Goal: Complete application form

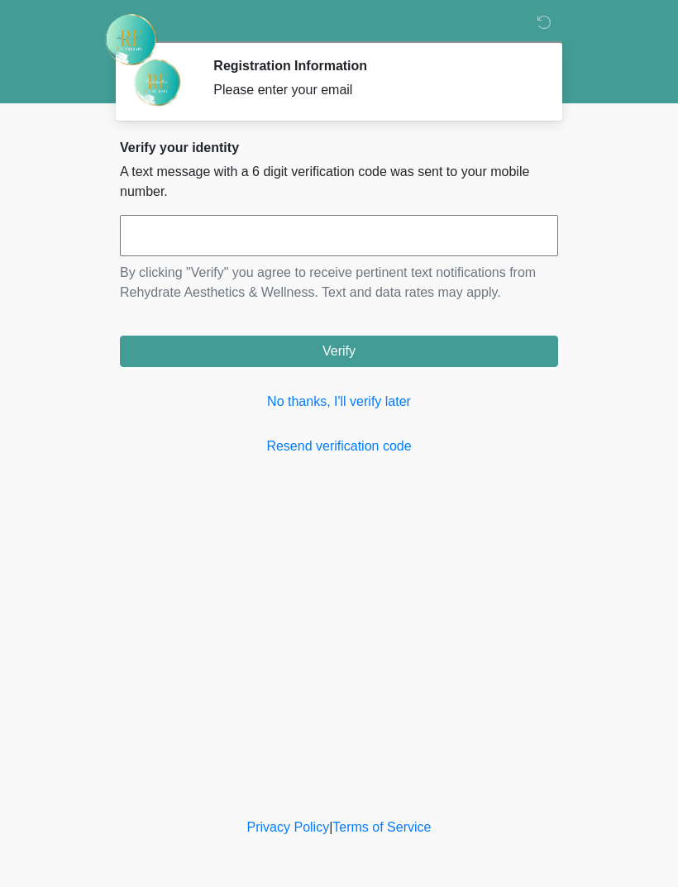
click at [354, 404] on link "No thanks, I'll verify later" at bounding box center [339, 402] width 438 height 20
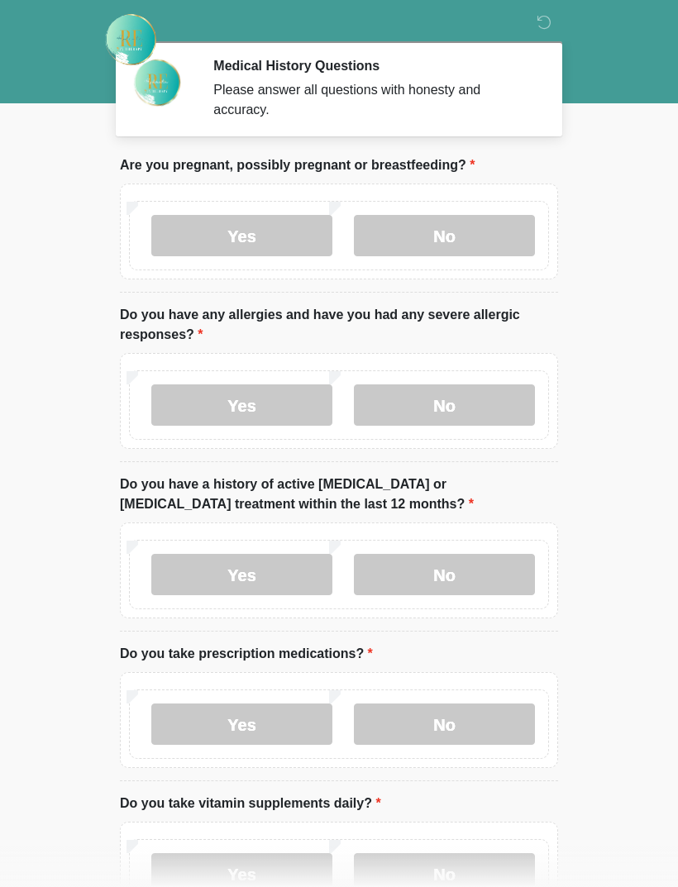
click at [442, 241] on label "No" at bounding box center [444, 235] width 181 height 41
click at [447, 409] on label "No" at bounding box center [444, 405] width 181 height 41
click at [462, 576] on label "No" at bounding box center [444, 574] width 181 height 41
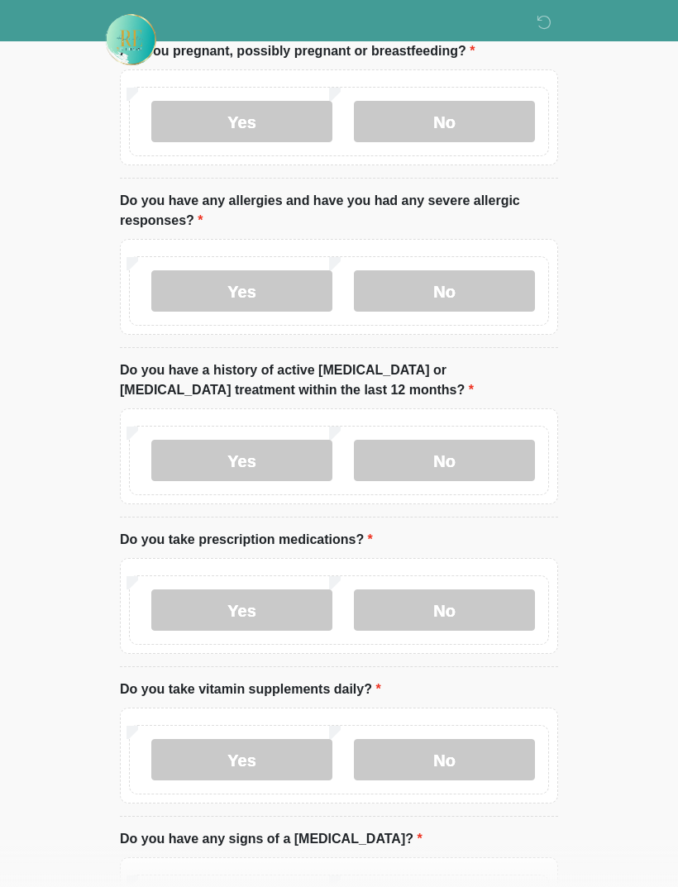
scroll to position [117, 0]
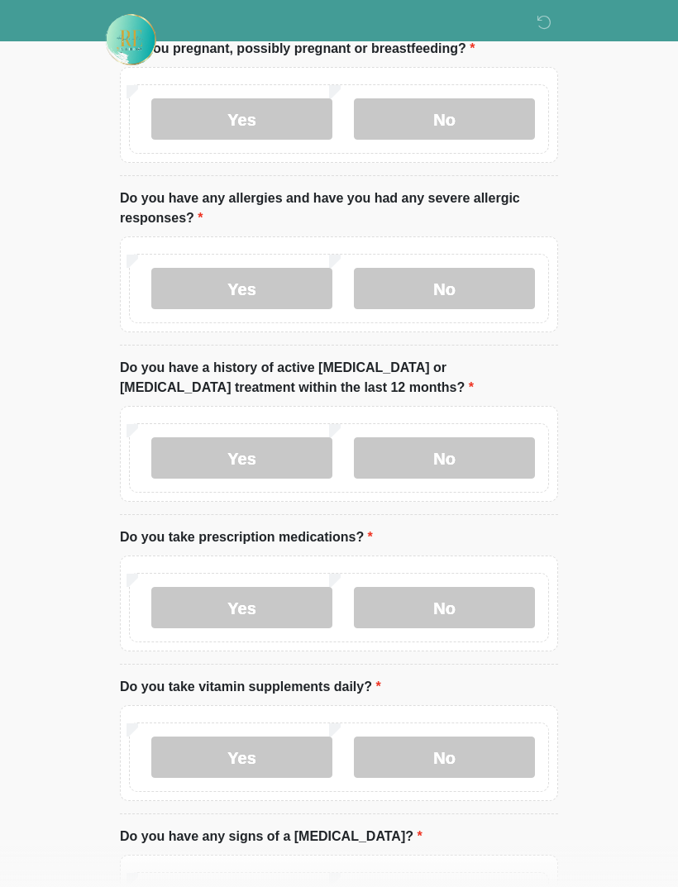
click at [268, 612] on label "Yes" at bounding box center [241, 607] width 181 height 41
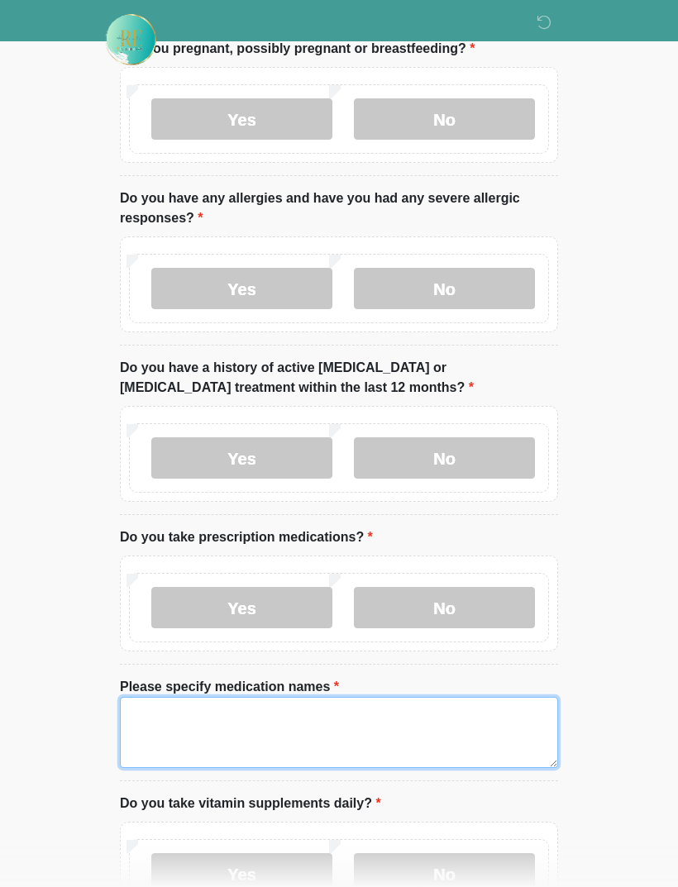
click at [287, 726] on textarea "Please specify medication names" at bounding box center [339, 732] width 438 height 71
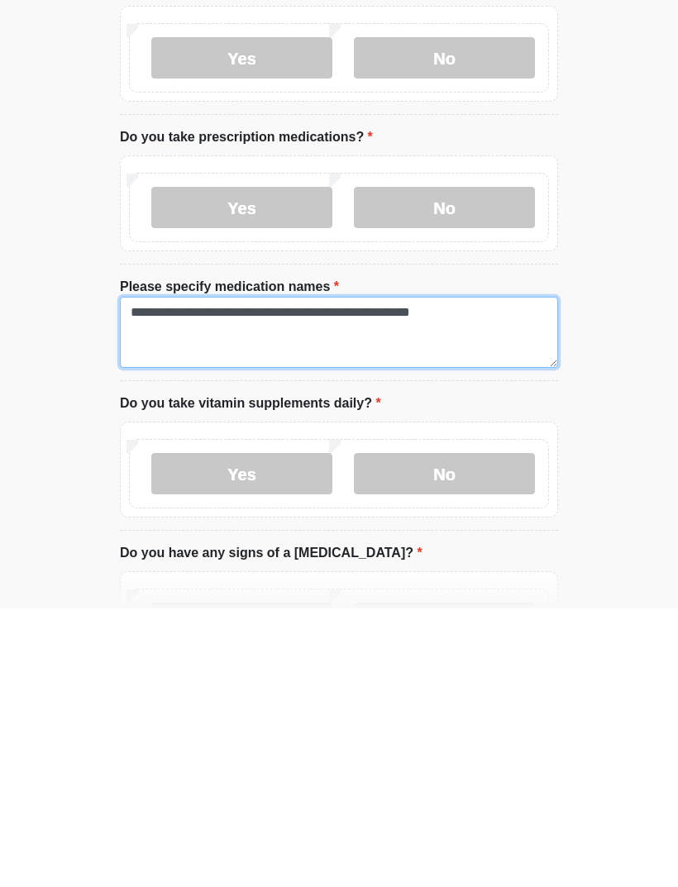
type textarea "**********"
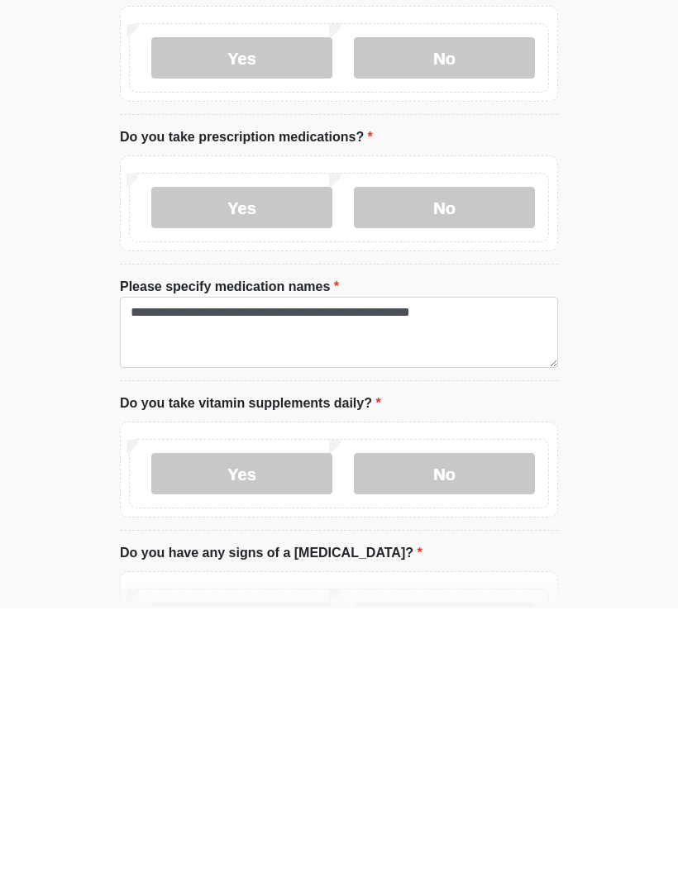
click at [280, 732] on label "Yes" at bounding box center [241, 752] width 181 height 41
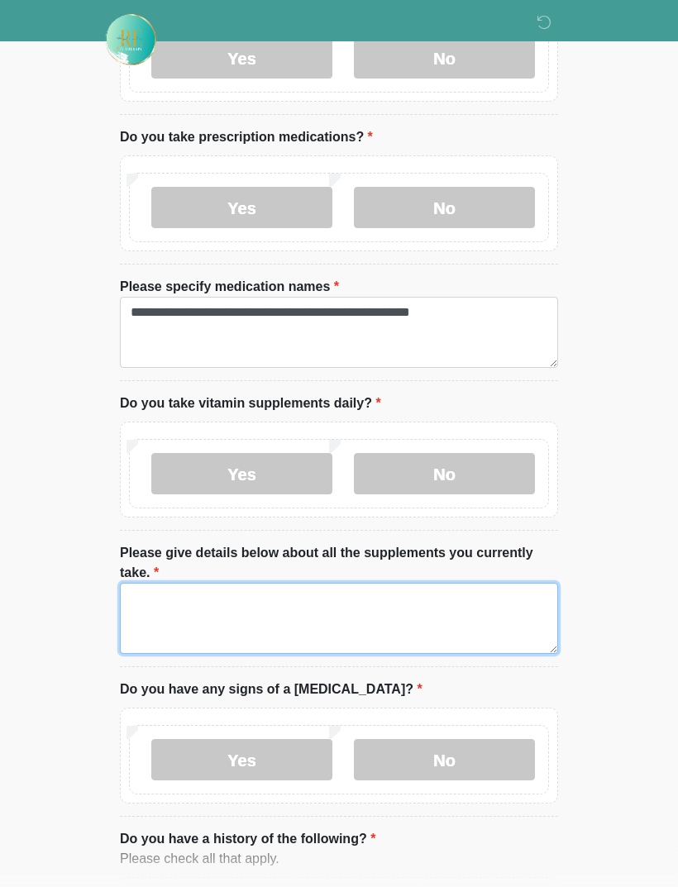
click at [282, 623] on textarea "Please give details below about all the supplements you currently take." at bounding box center [339, 618] width 438 height 71
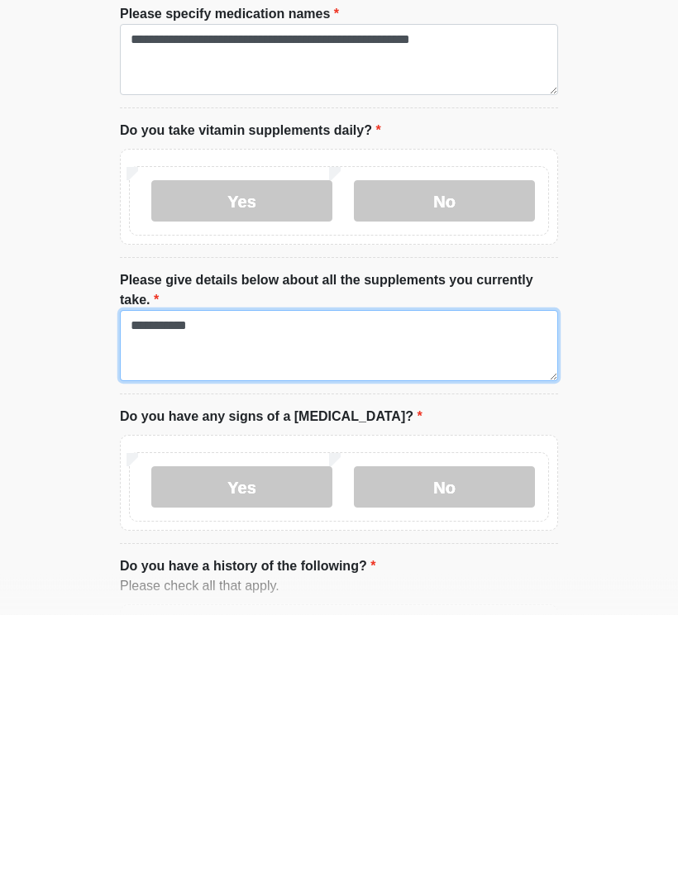
scroll to position [568, 0]
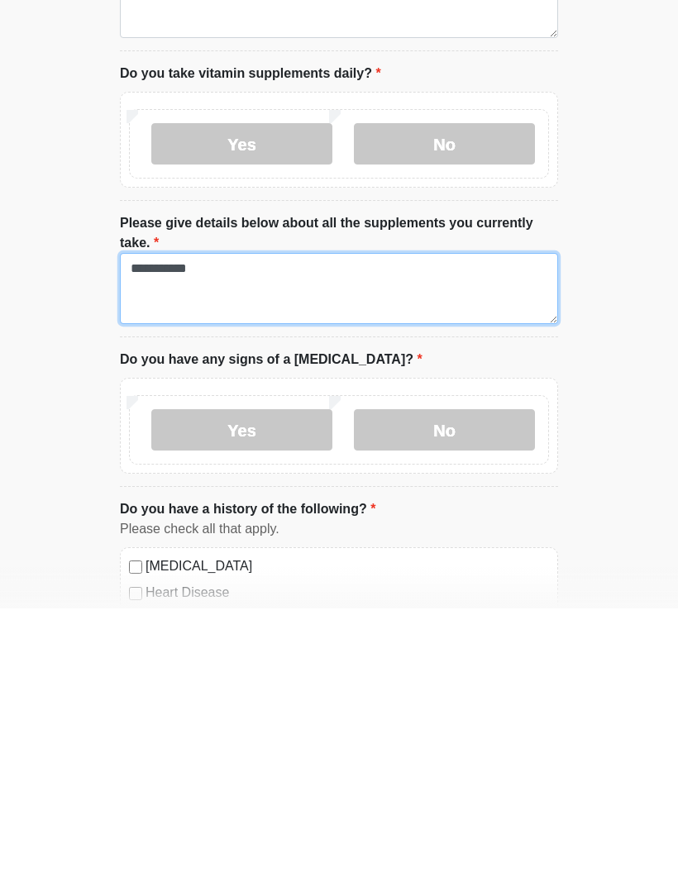
type textarea "**********"
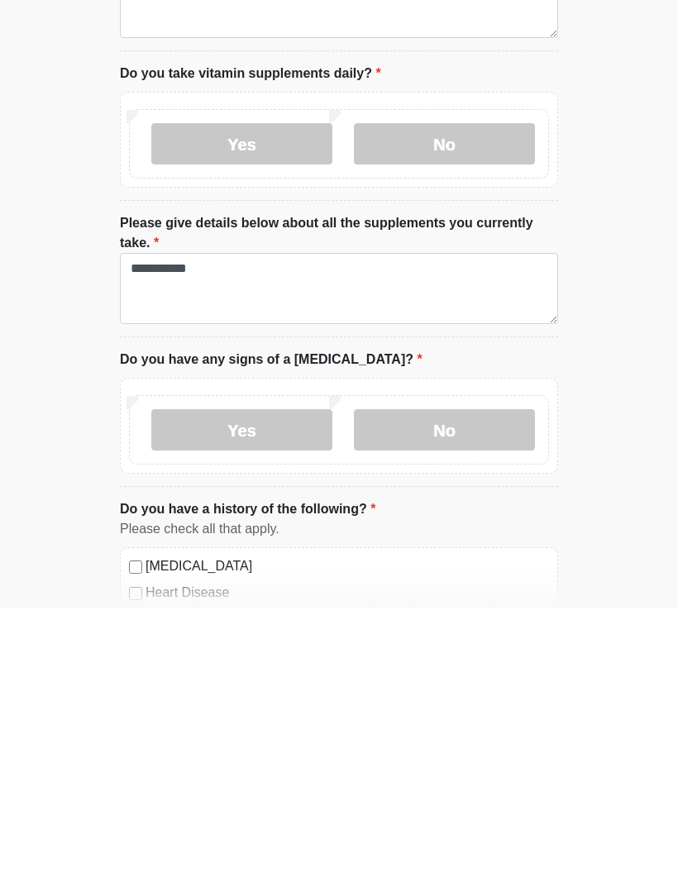
click at [436, 688] on label "No" at bounding box center [444, 708] width 181 height 41
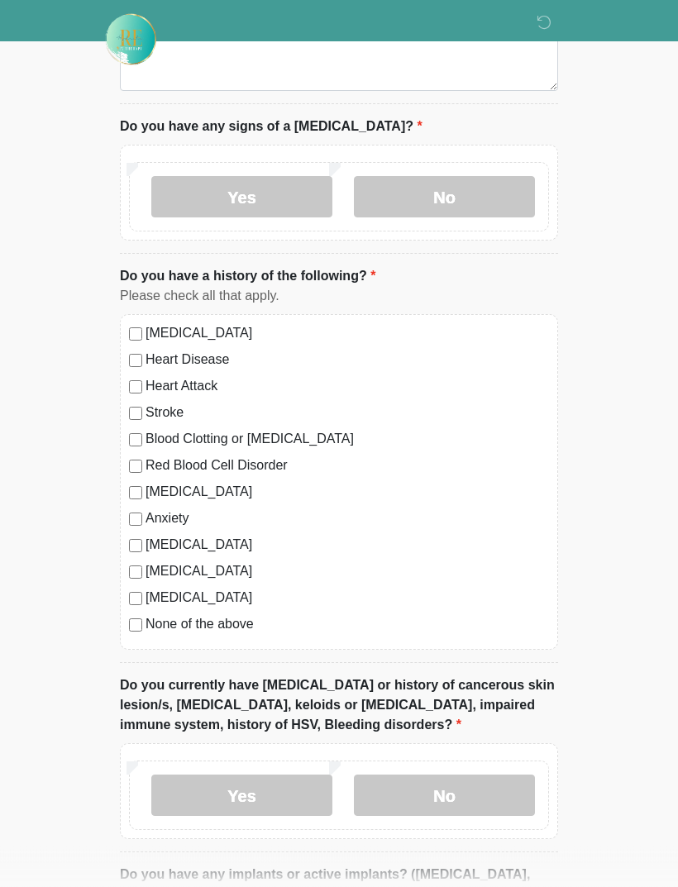
scroll to position [1068, 0]
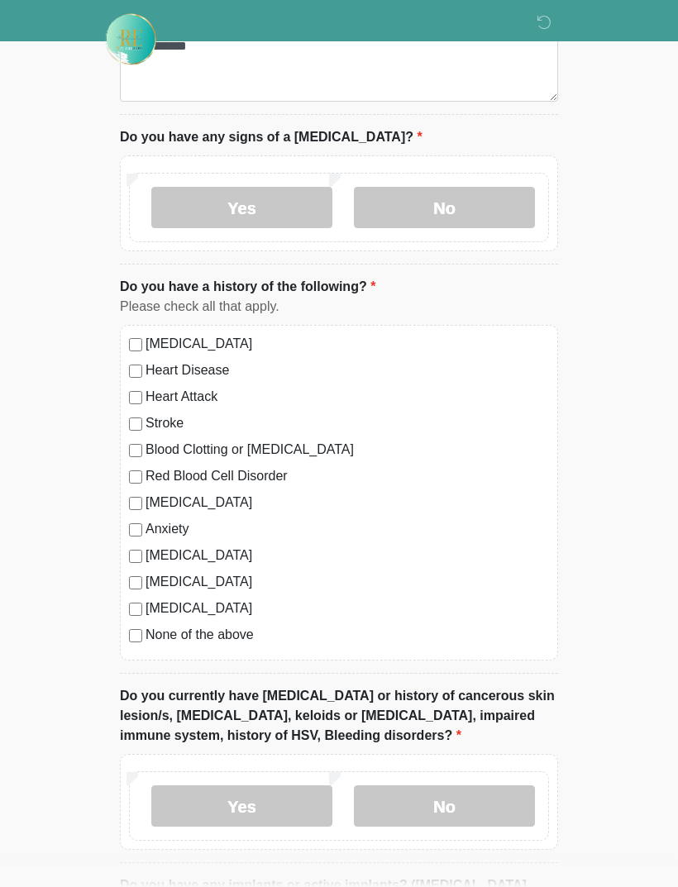
click at [238, 344] on label "[MEDICAL_DATA]" at bounding box center [348, 345] width 404 height 20
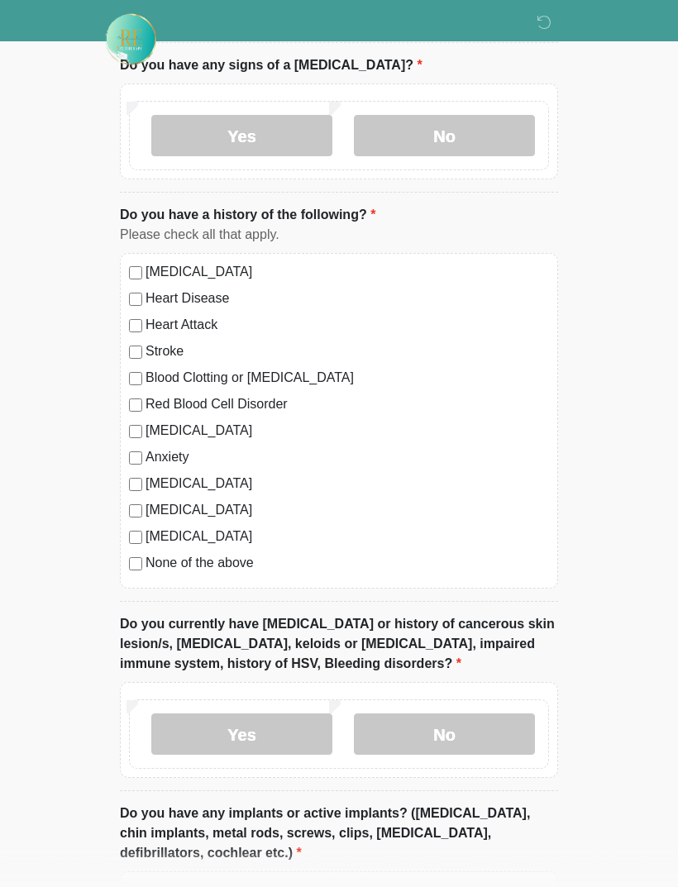
scroll to position [1143, 0]
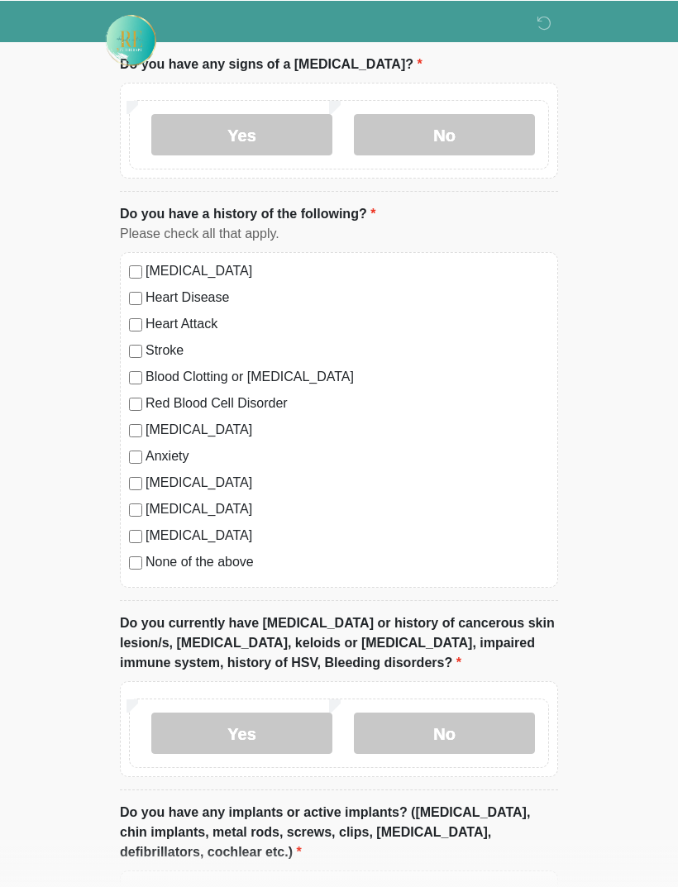
click at [177, 534] on label "[MEDICAL_DATA]" at bounding box center [348, 535] width 404 height 20
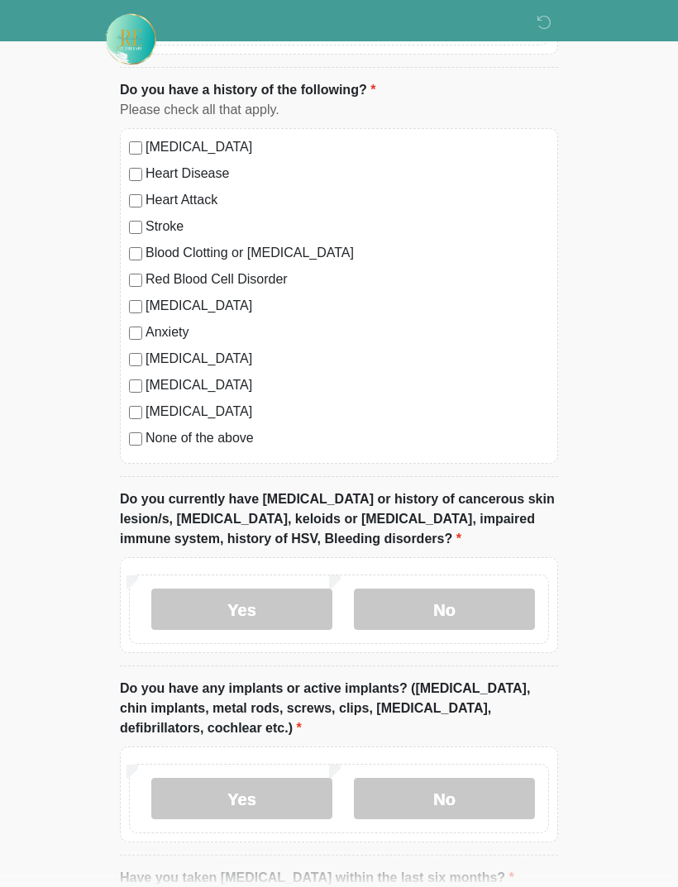
scroll to position [1266, 0]
click at [457, 604] on label "No" at bounding box center [444, 609] width 181 height 41
click at [447, 798] on label "No" at bounding box center [444, 798] width 181 height 41
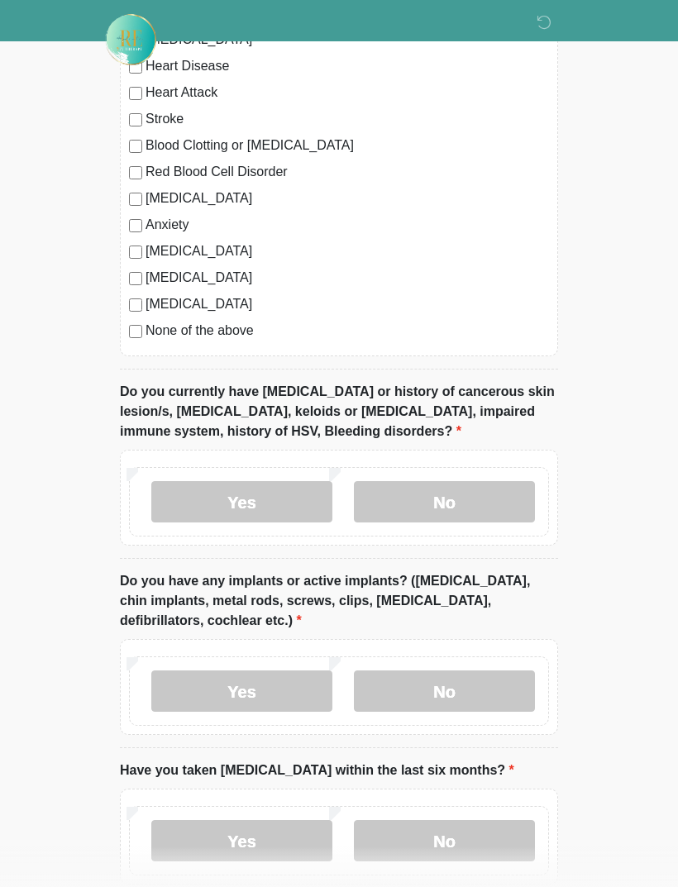
scroll to position [1460, 0]
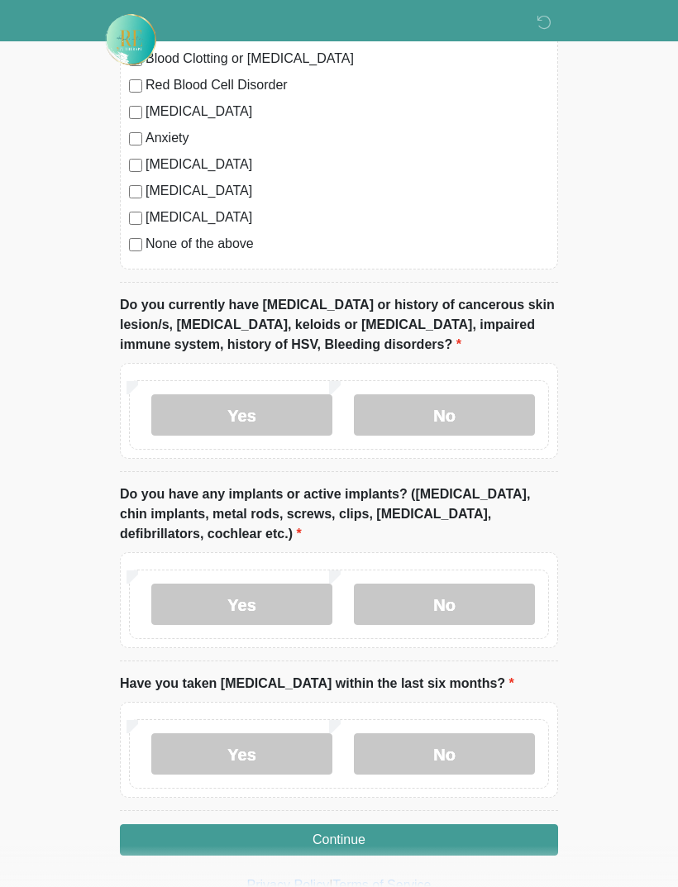
click at [478, 748] on label "No" at bounding box center [444, 753] width 181 height 41
click at [487, 840] on button "Continue" at bounding box center [339, 839] width 438 height 31
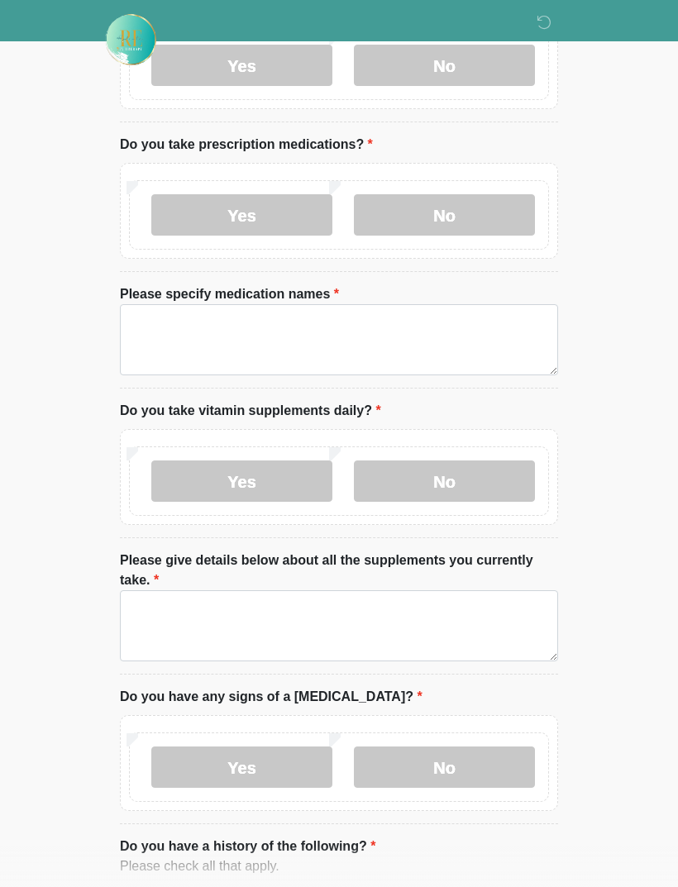
scroll to position [0, 0]
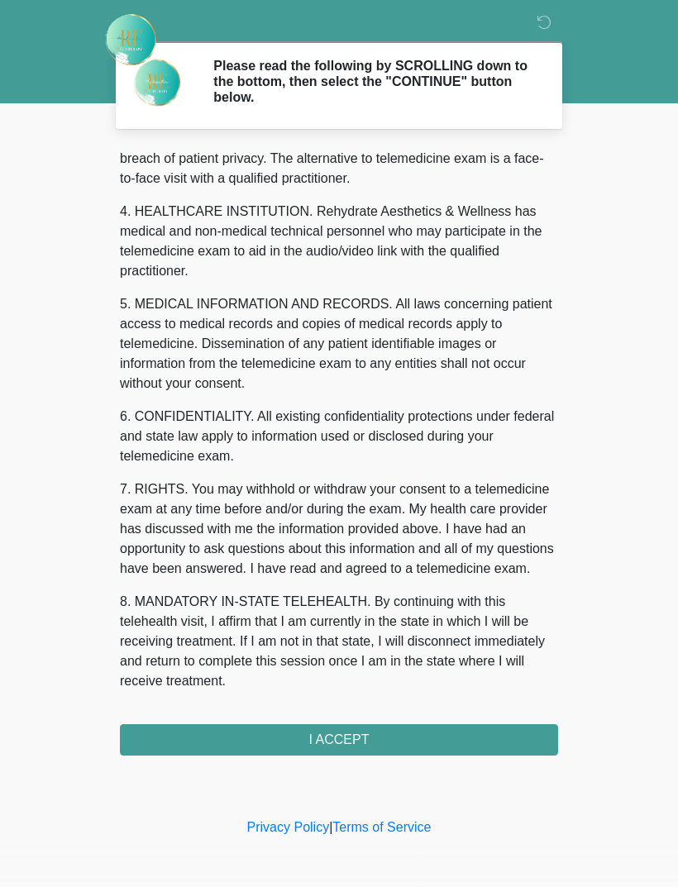
click at [382, 744] on button "I ACCEPT" at bounding box center [339, 739] width 438 height 31
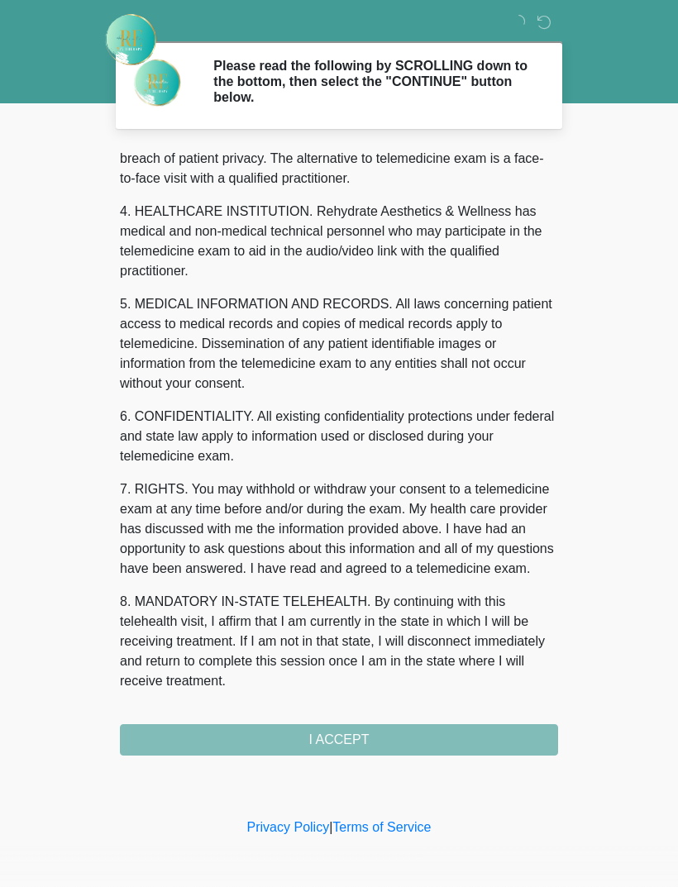
scroll to position [423, 0]
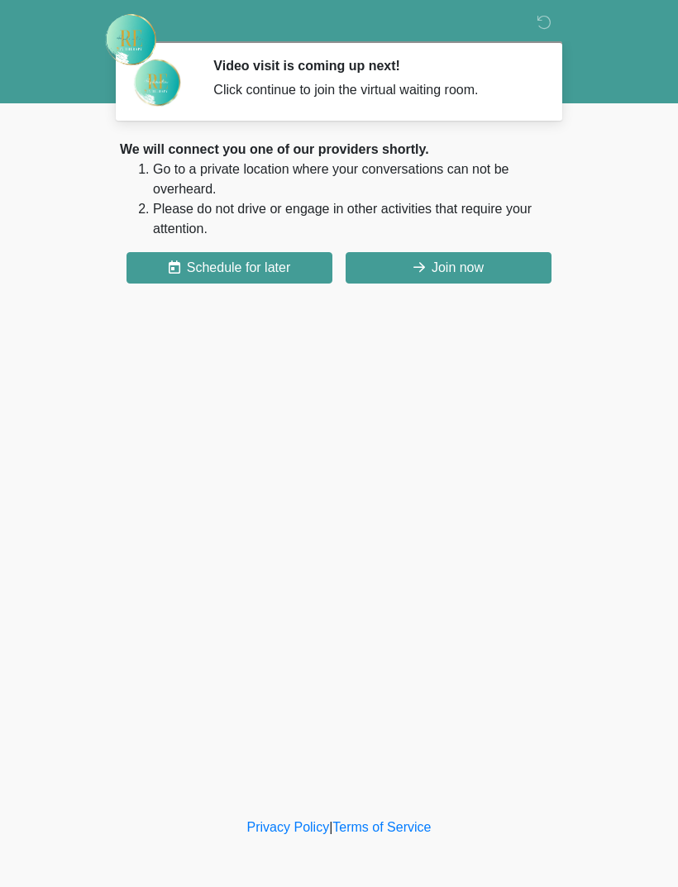
click at [442, 265] on button "Join now" at bounding box center [449, 267] width 206 height 31
